Goal: Navigation & Orientation: Find specific page/section

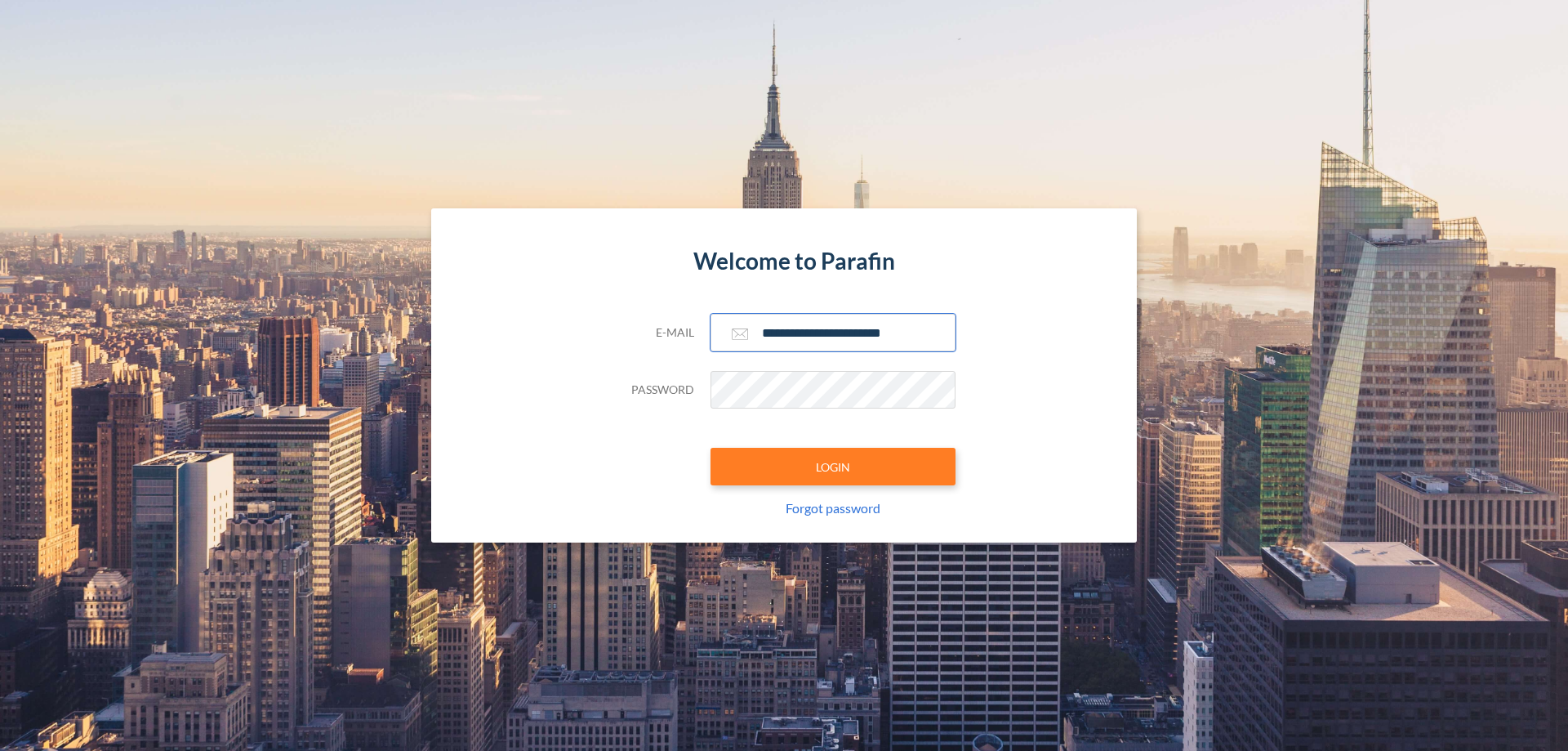
type input "**********"
click at [833, 467] on button "LOGIN" at bounding box center [833, 466] width 245 height 38
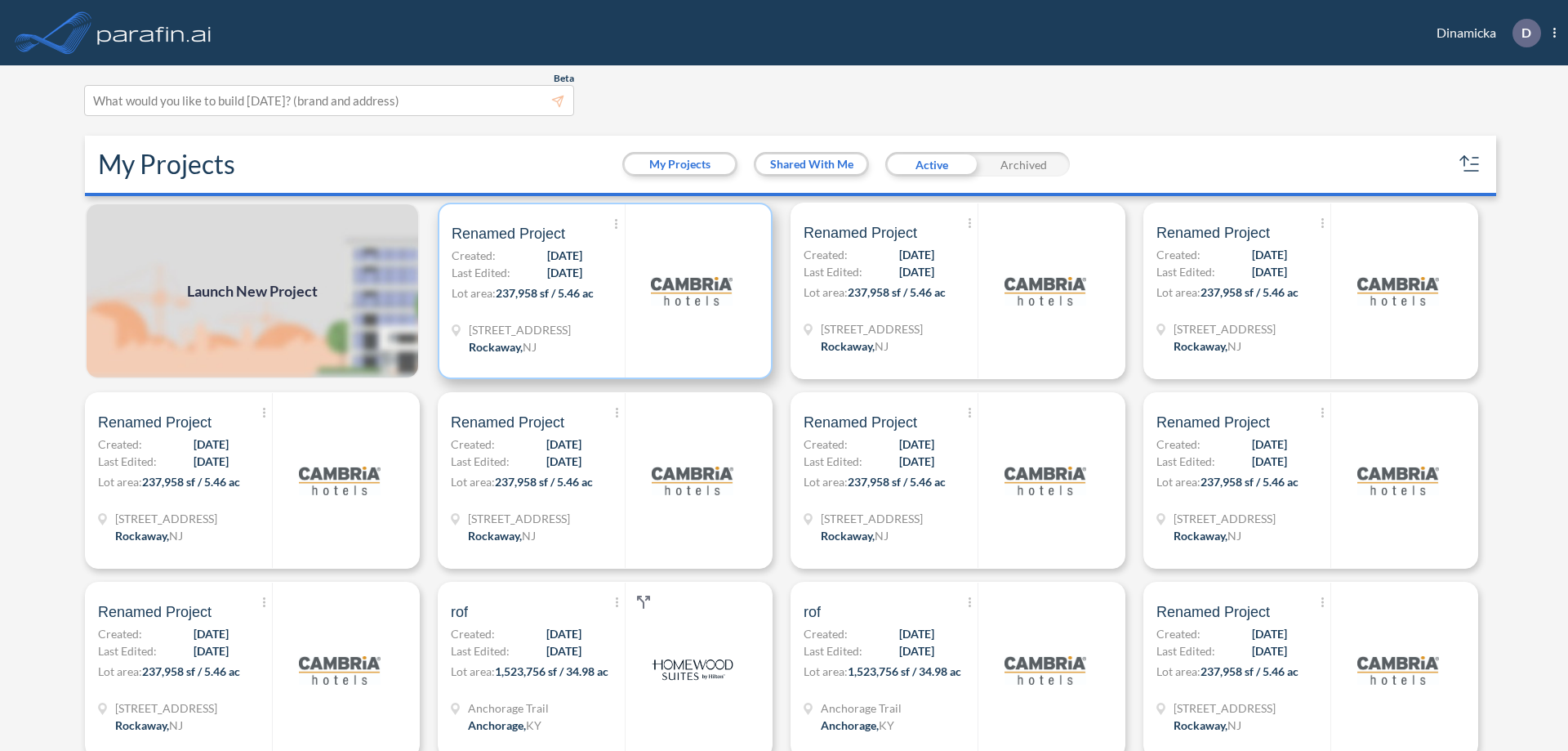
scroll to position [4, 0]
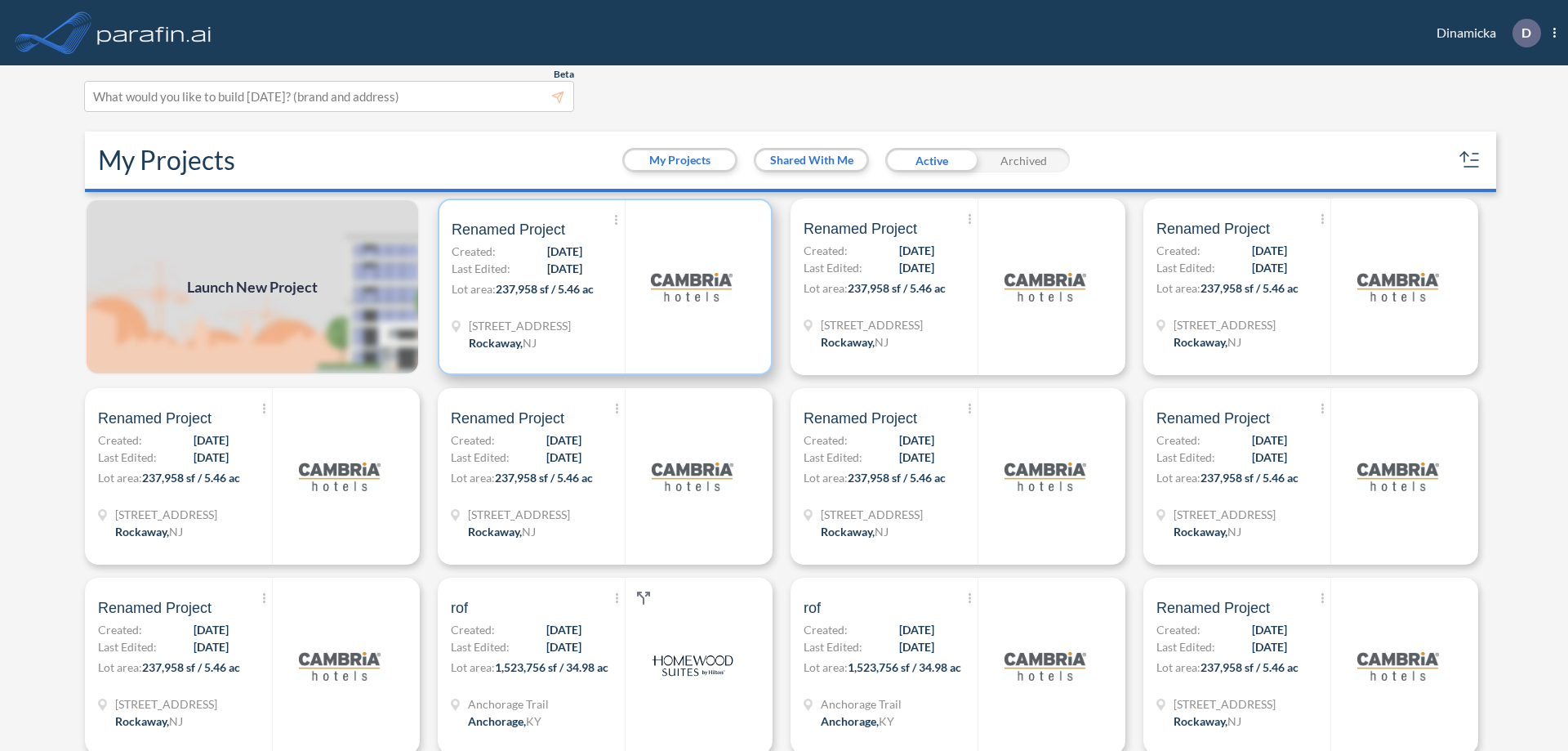
click at [602, 287] on p "Lot area: 237,958 sf / 5.46 ac" at bounding box center [538, 292] width 173 height 23
